Goal: Task Accomplishment & Management: Use online tool/utility

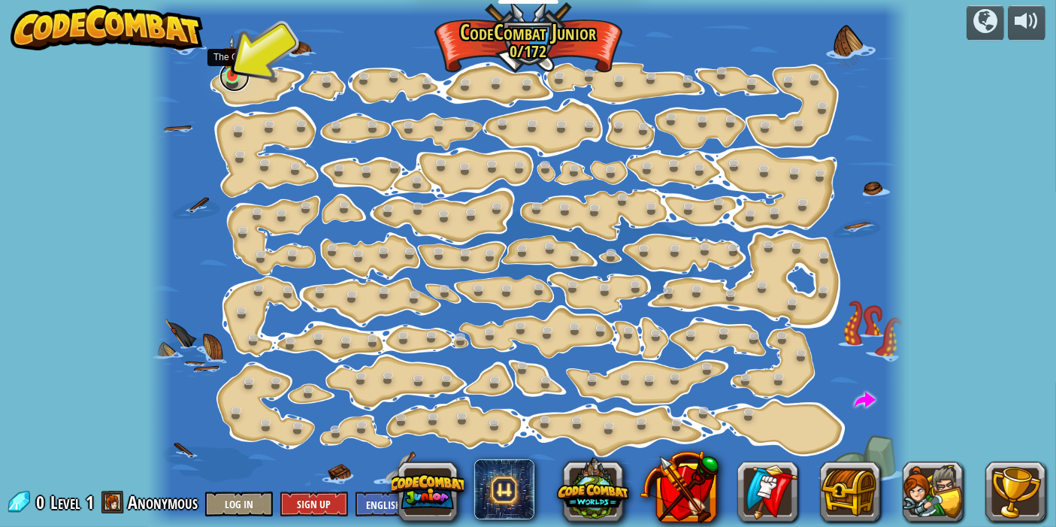
click at [231, 80] on link at bounding box center [234, 77] width 30 height 30
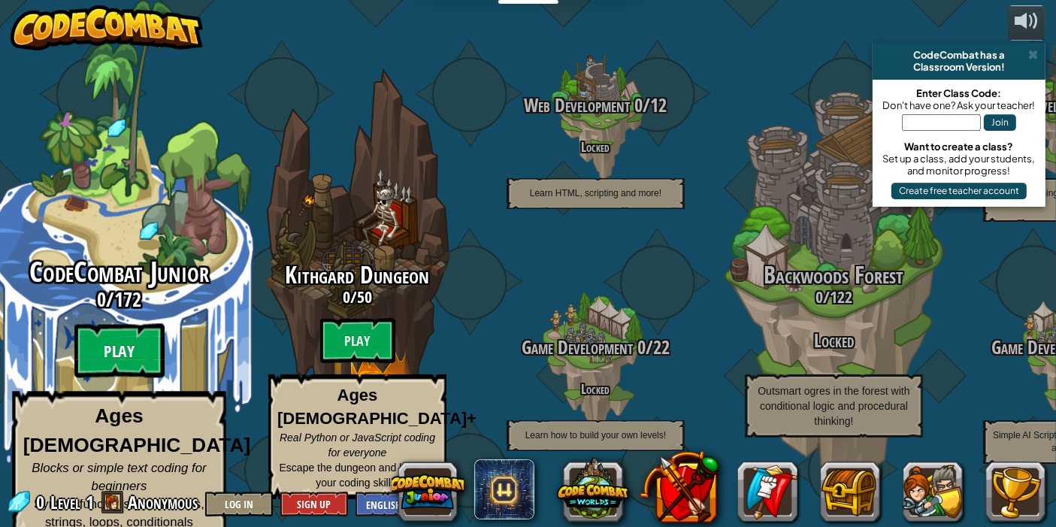
click at [116, 331] on btn "Play" at bounding box center [119, 351] width 90 height 54
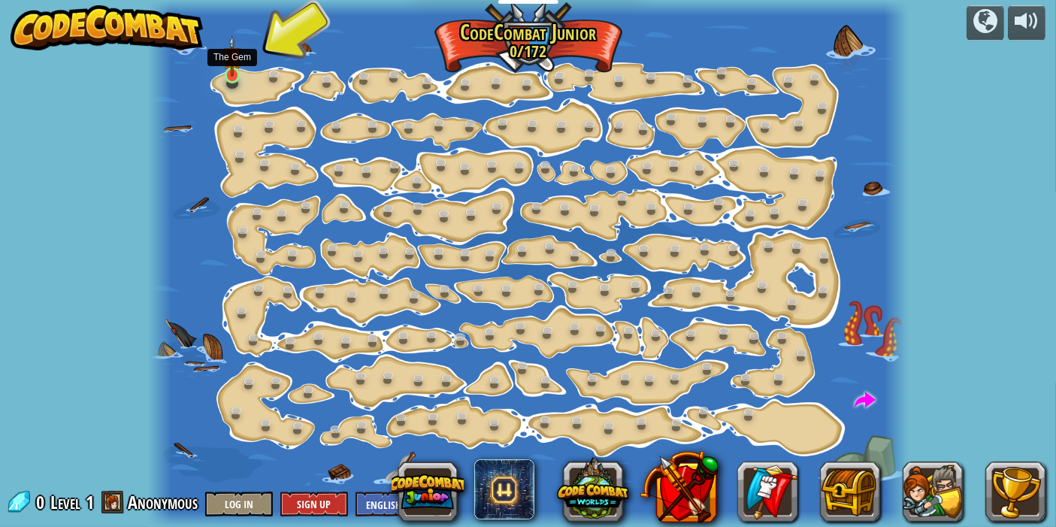
click at [232, 63] on img at bounding box center [232, 55] width 18 height 41
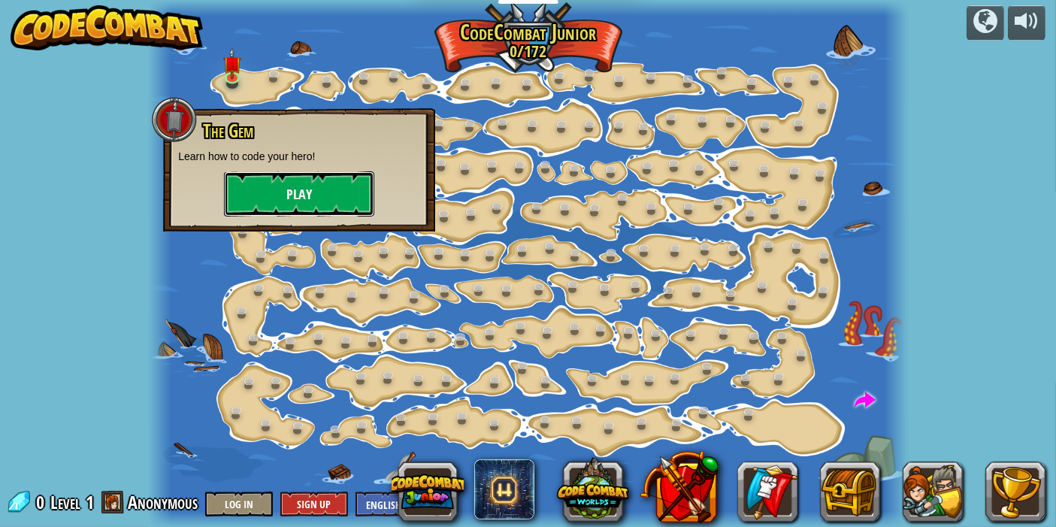
click at [267, 189] on button "Play" at bounding box center [299, 193] width 150 height 45
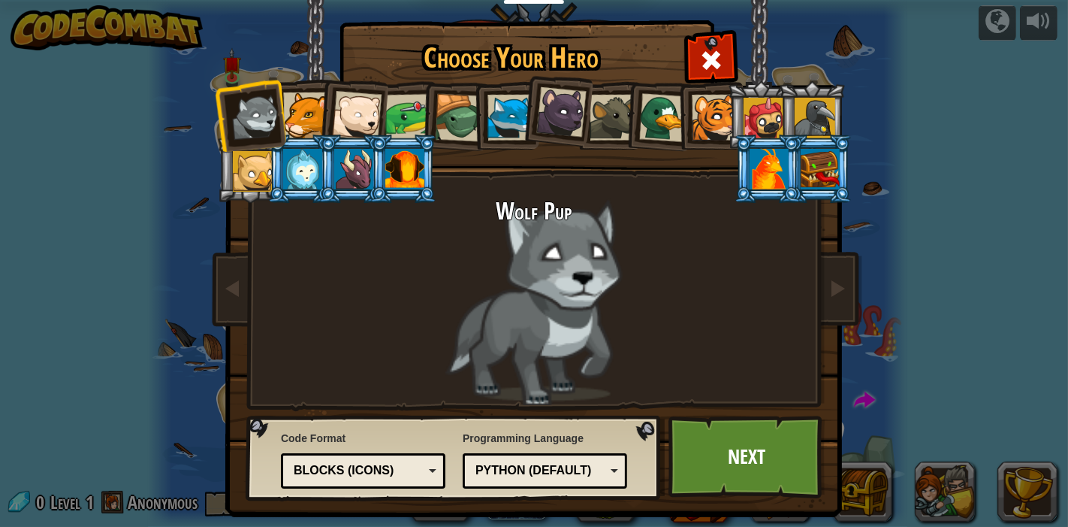
click at [388, 473] on div "Blocks (Icons)" at bounding box center [359, 470] width 130 height 17
click at [788, 459] on link "Next" at bounding box center [747, 457] width 157 height 83
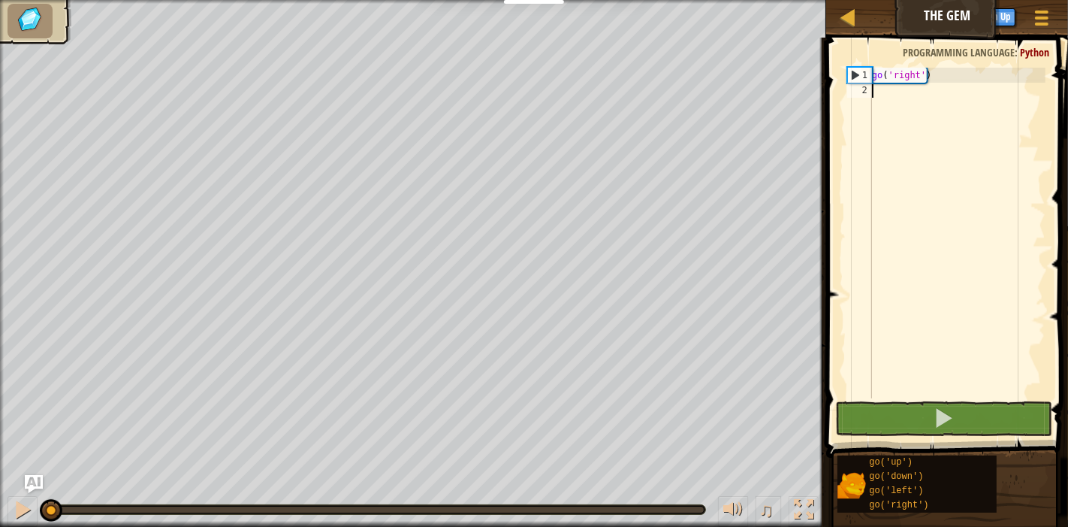
click at [908, 94] on div "go ( 'right' )" at bounding box center [957, 248] width 177 height 361
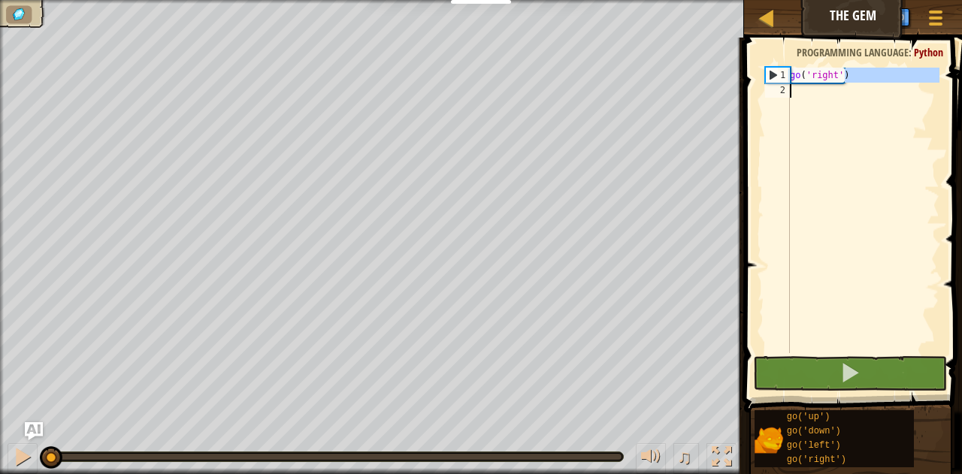
drag, startPoint x: 852, startPoint y: 78, endPoint x: 816, endPoint y: 108, distance: 46.9
click at [815, 106] on div "go ( 'right' )" at bounding box center [863, 226] width 153 height 316
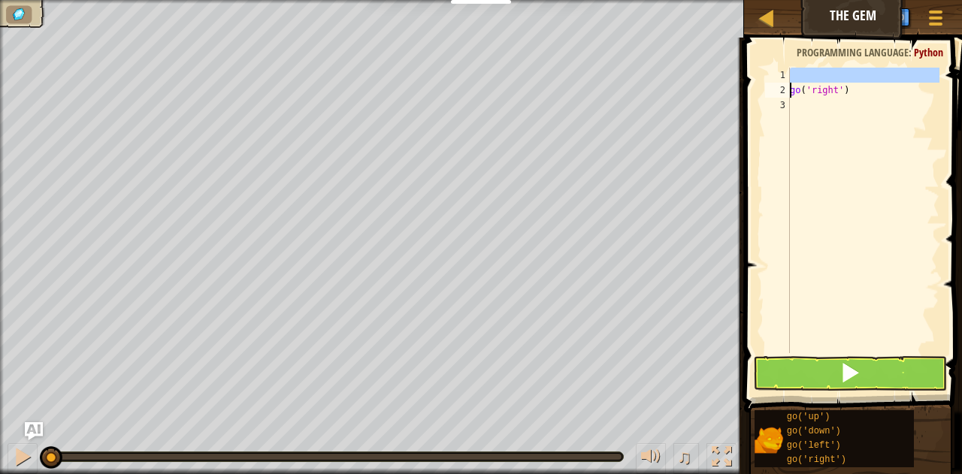
type textarea "go('right')"
click at [839, 82] on div "go ( 'right' )" at bounding box center [863, 226] width 153 height 316
click at [793, 89] on div "go ( 'right' )" at bounding box center [863, 226] width 153 height 316
type textarea "go('right')"
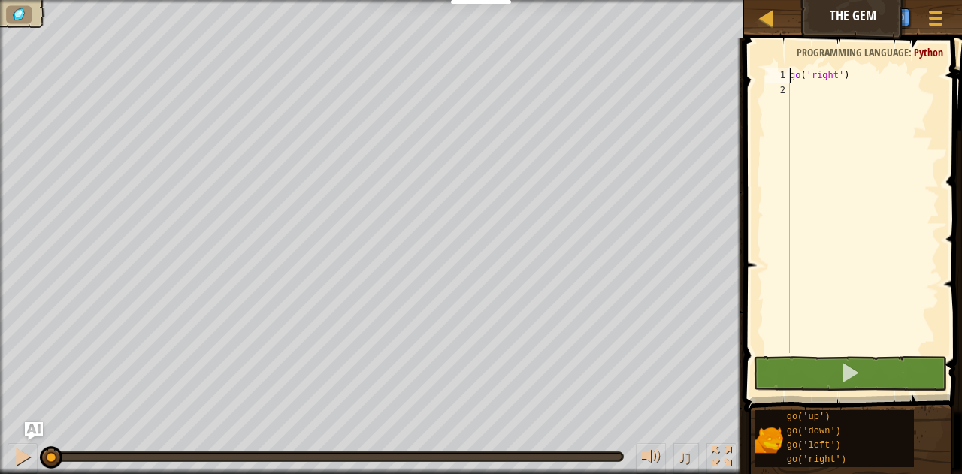
click at [862, 81] on div "go ( 'right' )" at bounding box center [863, 226] width 153 height 316
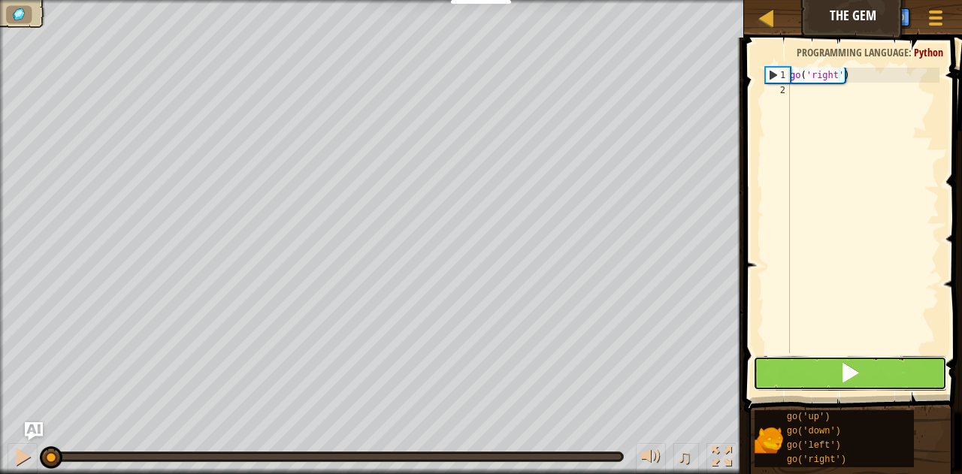
click at [891, 370] on button at bounding box center [850, 373] width 194 height 35
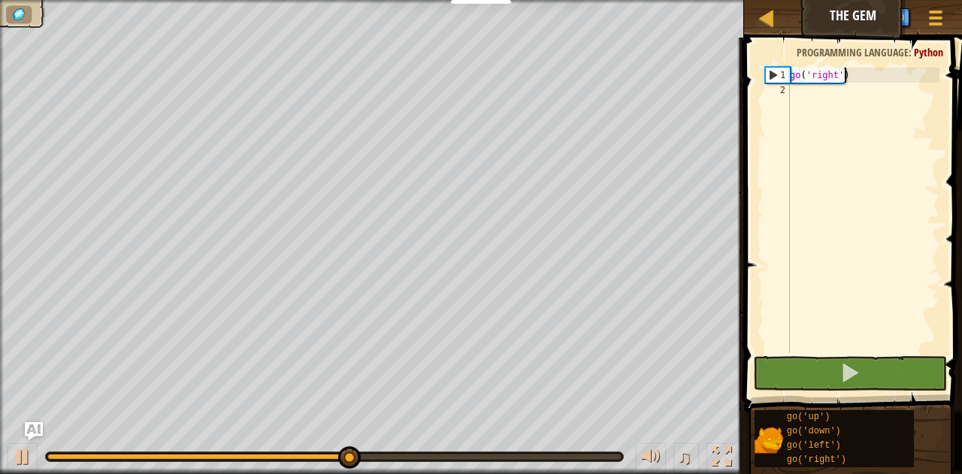
click at [881, 77] on div "go ( 'right' )" at bounding box center [863, 226] width 153 height 316
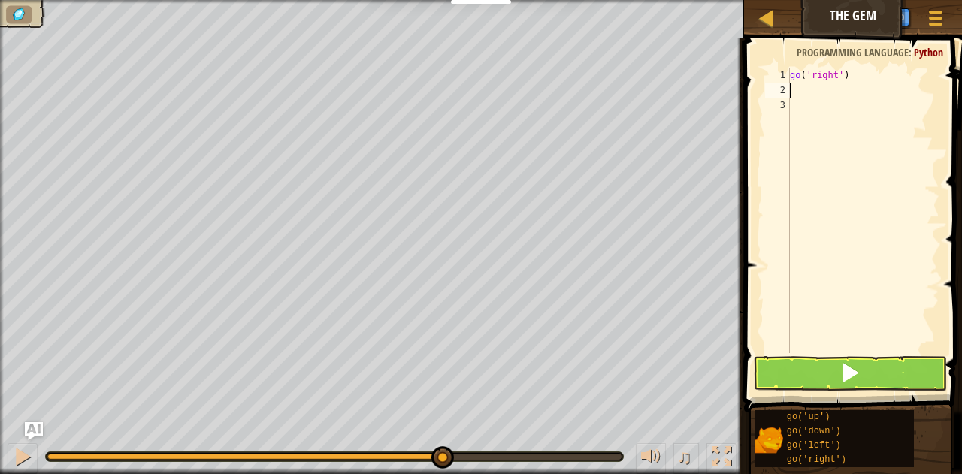
scroll to position [7, 0]
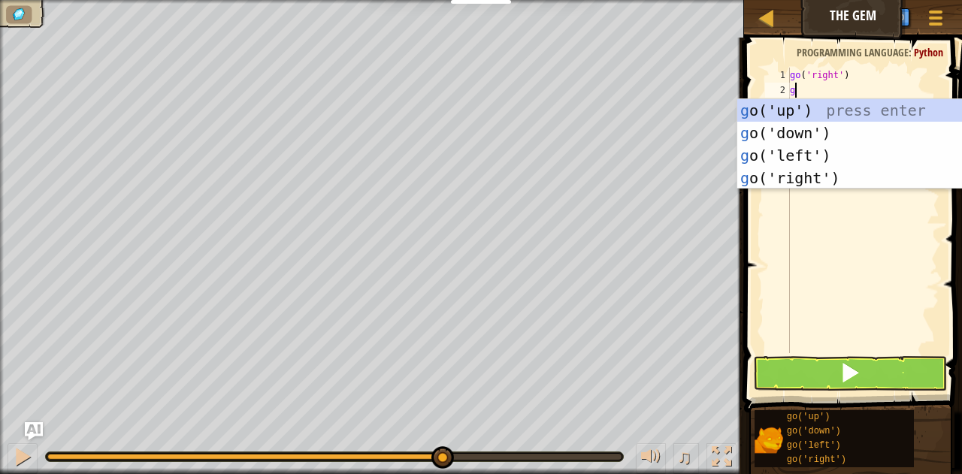
type textarea "go"
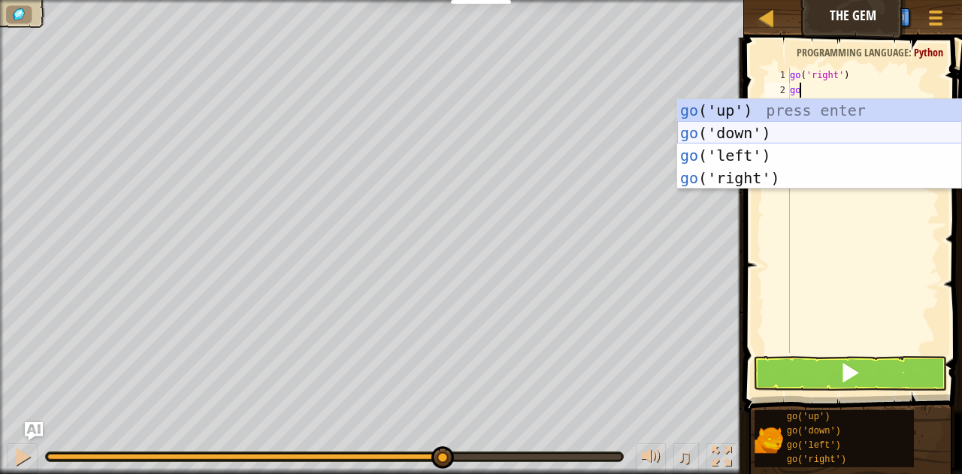
click at [782, 127] on div "go ('up') press enter go ('down') press enter go ('left') press enter go ('righ…" at bounding box center [819, 166] width 285 height 135
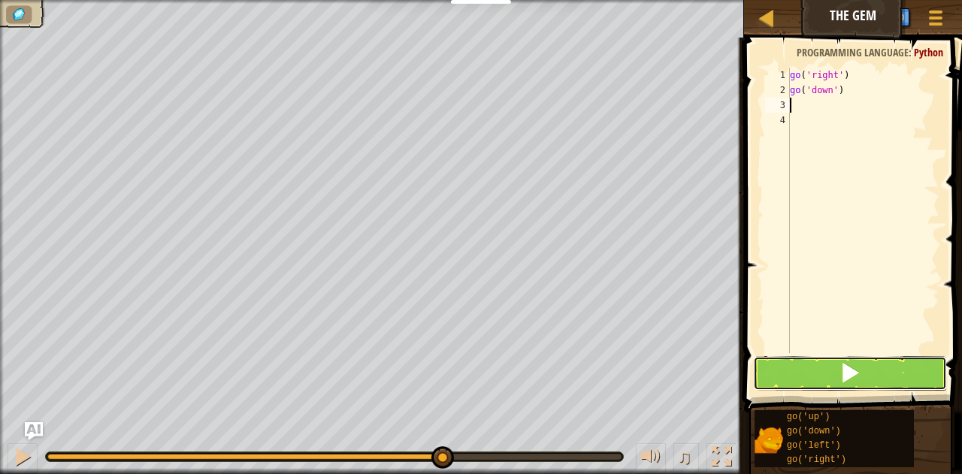
click at [821, 373] on button at bounding box center [850, 373] width 194 height 35
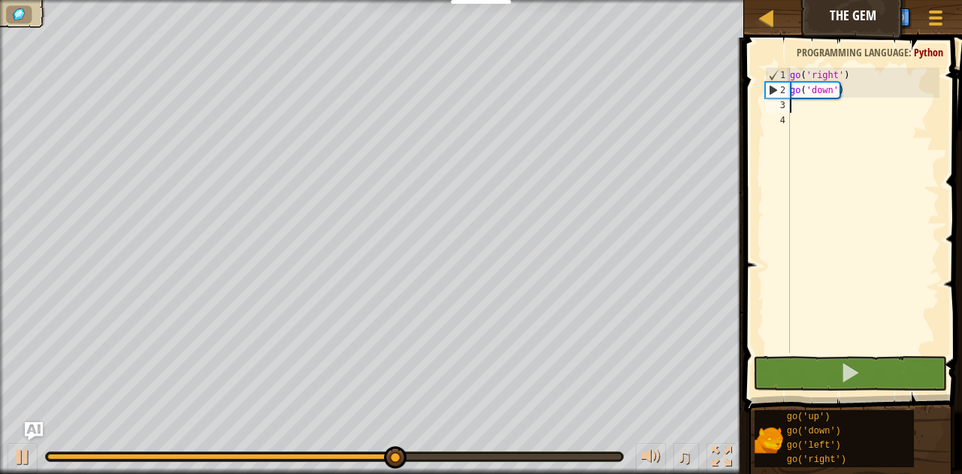
click at [822, 106] on div "go ( 'right' ) go ( 'down' )" at bounding box center [863, 226] width 153 height 316
type textarea "f"
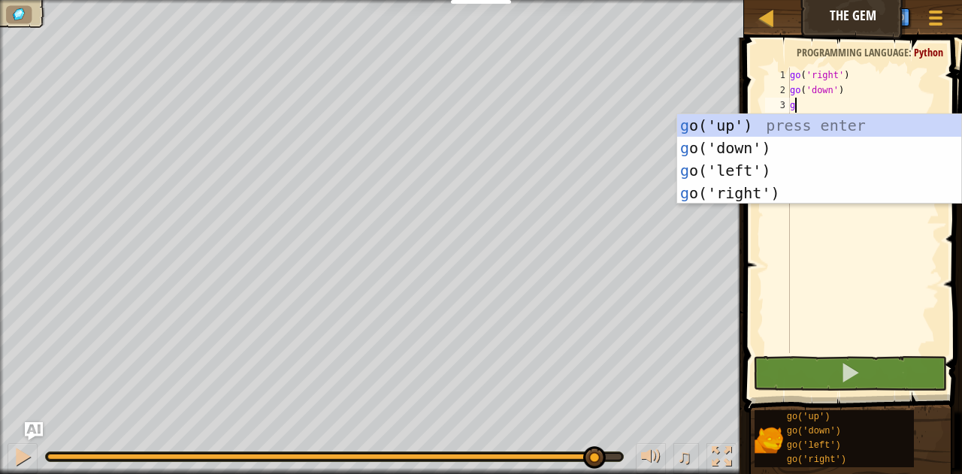
type textarea "go"
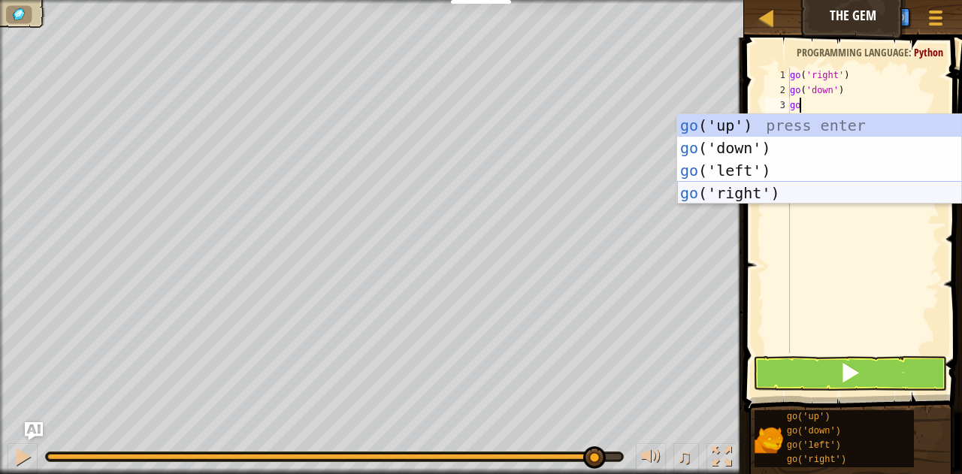
click at [777, 191] on div "go ('up') press enter go ('down') press enter go ('left') press enter go ('righ…" at bounding box center [819, 181] width 285 height 135
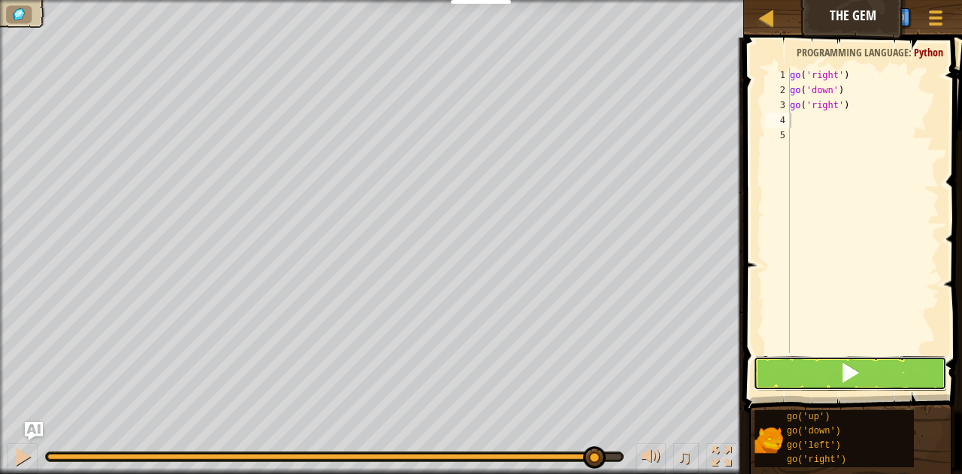
click at [834, 381] on button at bounding box center [850, 373] width 194 height 35
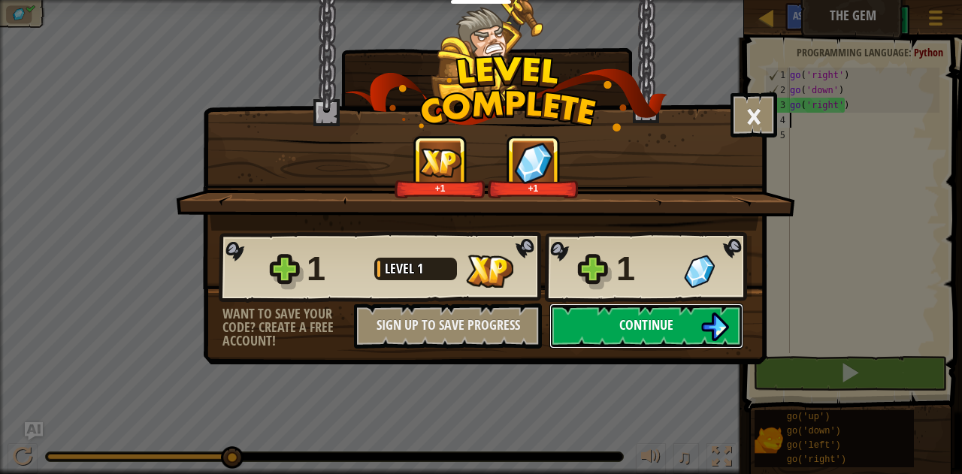
click at [721, 319] on img at bounding box center [714, 327] width 29 height 29
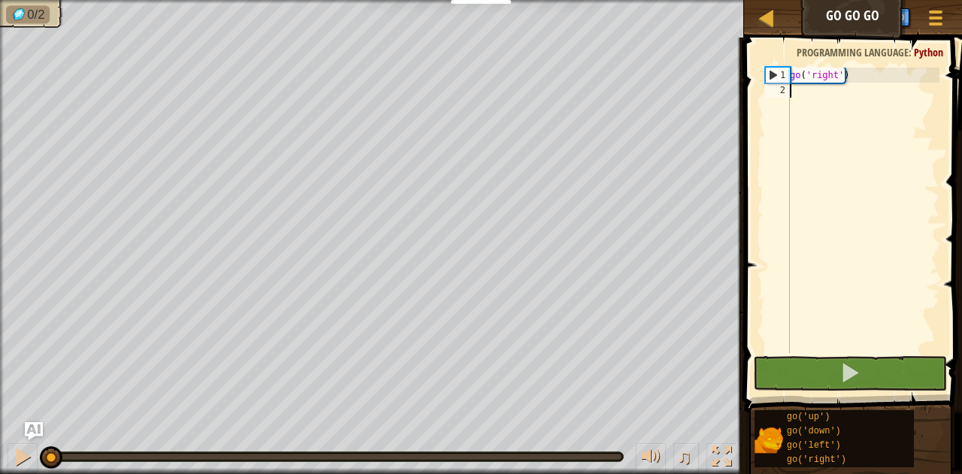
click at [813, 100] on div "go ( 'right' )" at bounding box center [863, 226] width 153 height 316
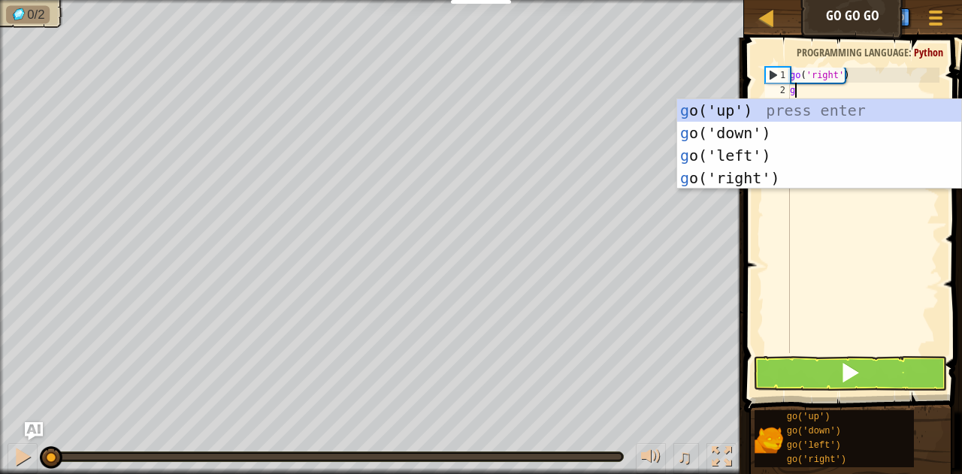
scroll to position [7, 0]
type textarea "go"
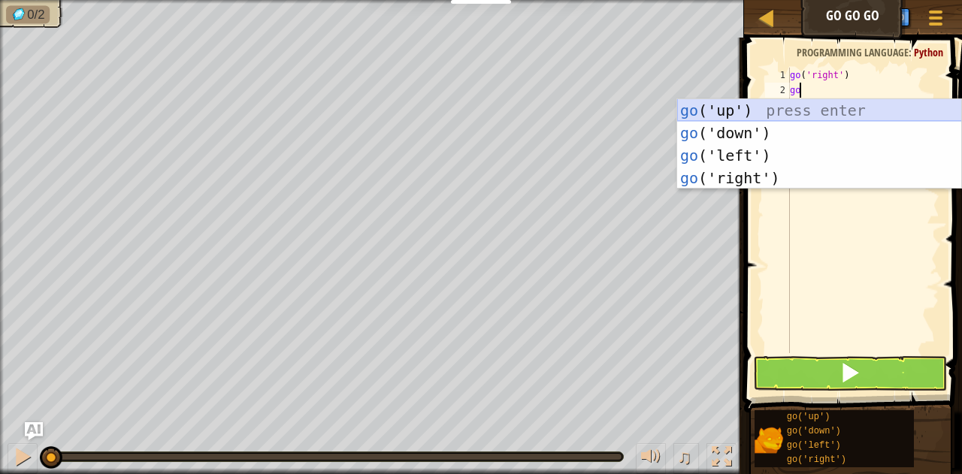
click at [765, 110] on div "go ('up') press enter go ('down') press enter go ('left') press enter go ('righ…" at bounding box center [819, 166] width 285 height 135
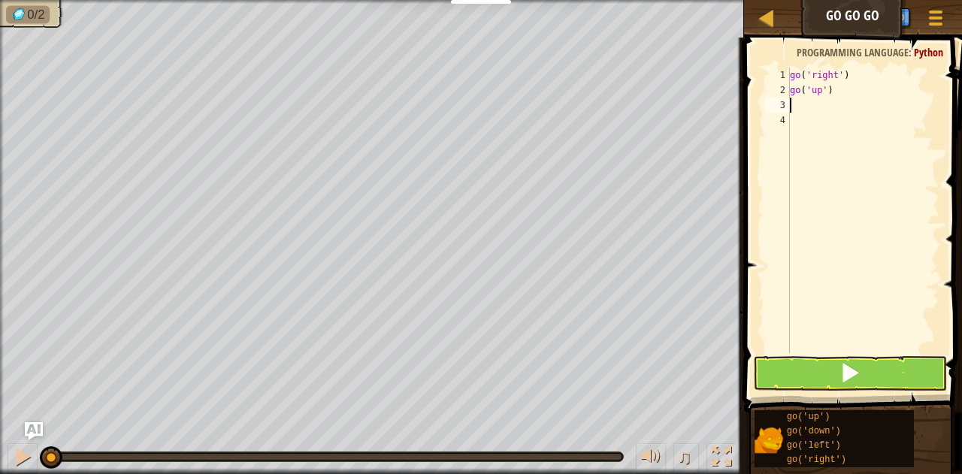
type textarea "go"
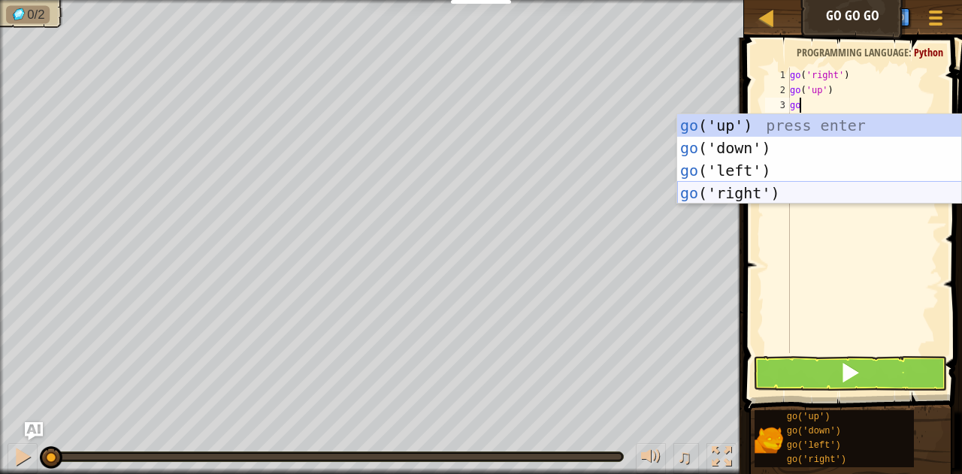
click at [763, 185] on div "go ('up') press enter go ('down') press enter go ('left') press enter go ('righ…" at bounding box center [819, 181] width 285 height 135
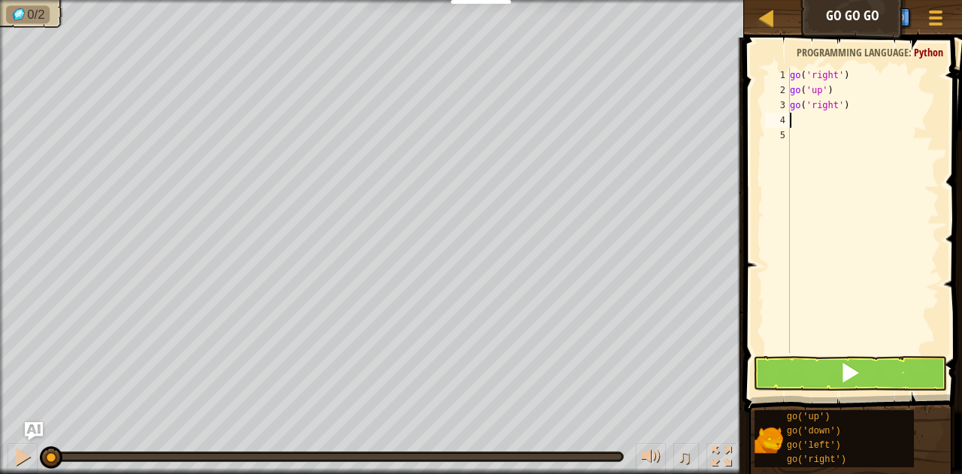
click at [805, 124] on div "go ( 'right' ) go ( 'up' ) go ( 'right' )" at bounding box center [863, 226] width 153 height 316
type textarea "go"
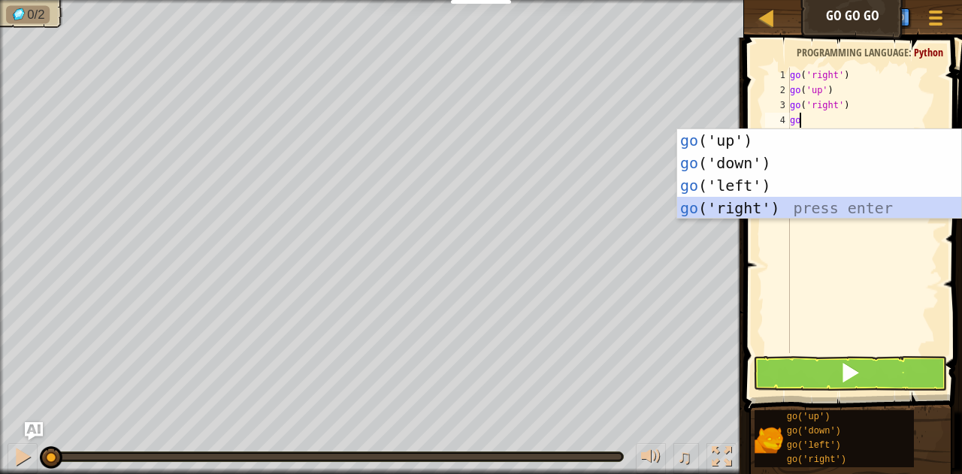
click at [745, 200] on div "go ('up') press enter go ('down') press enter go ('left') press enter go ('righ…" at bounding box center [819, 196] width 285 height 135
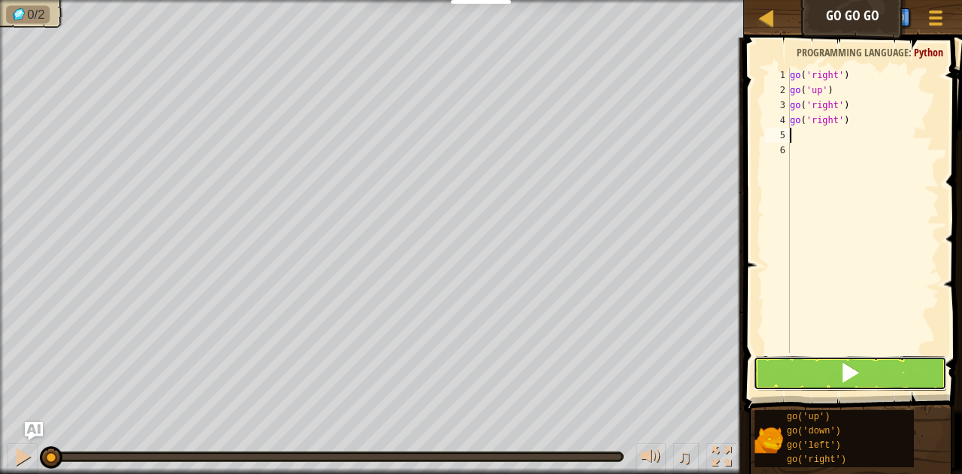
click at [829, 364] on button at bounding box center [850, 373] width 194 height 35
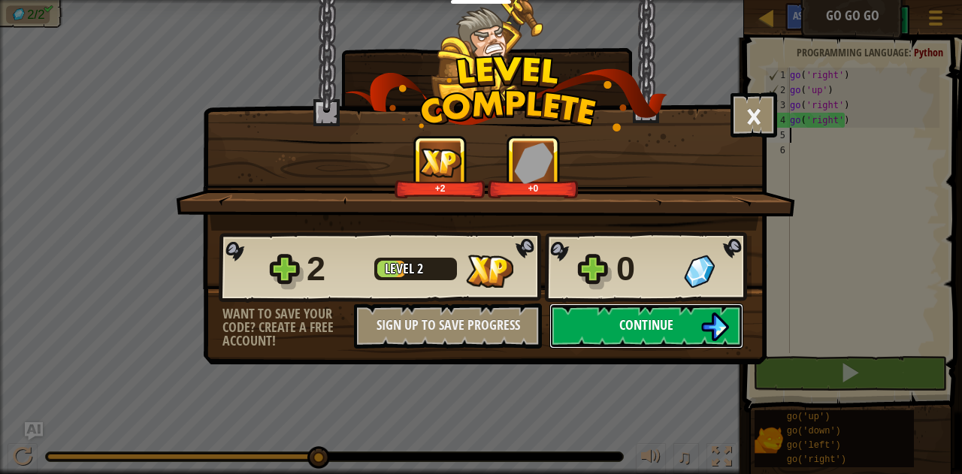
click at [641, 327] on span "Continue" at bounding box center [646, 325] width 54 height 19
